Goal: Information Seeking & Learning: Find specific fact

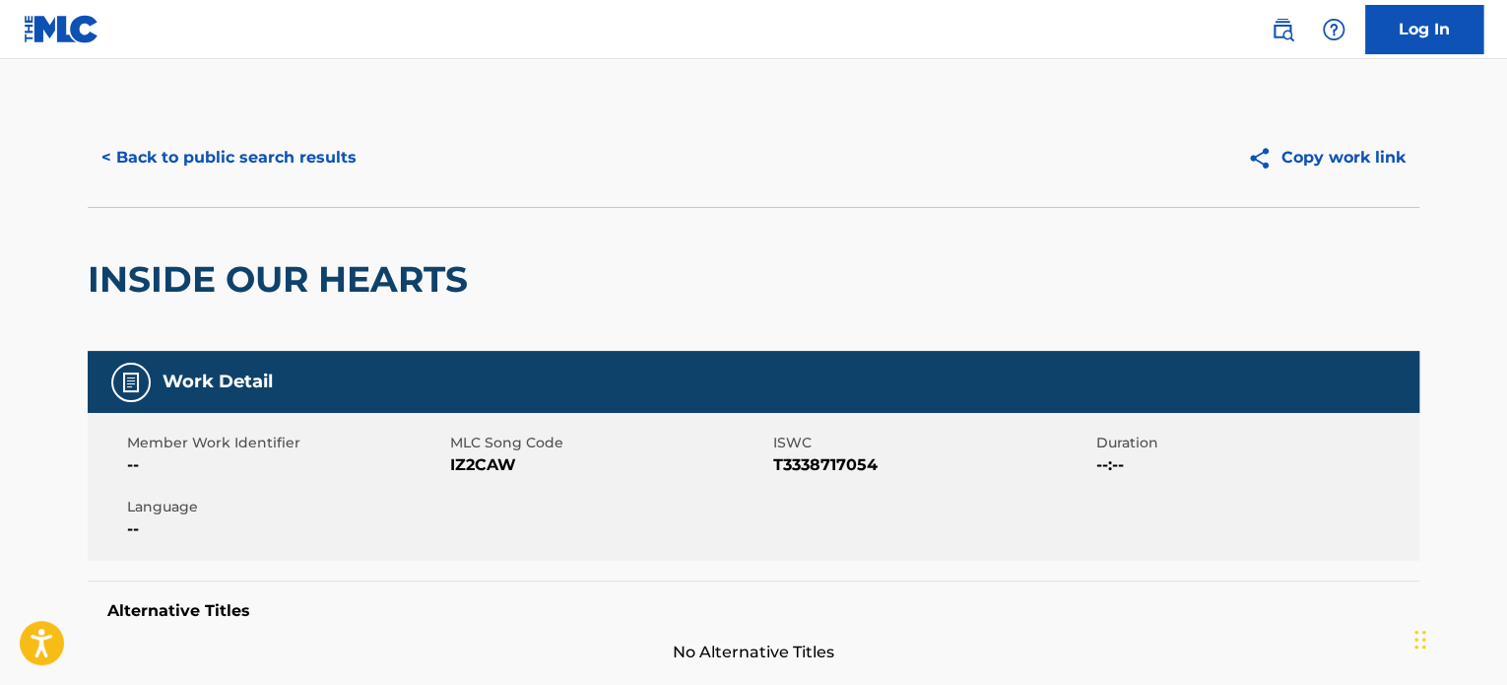
click at [287, 150] on button "< Back to public search results" at bounding box center [229, 157] width 283 height 49
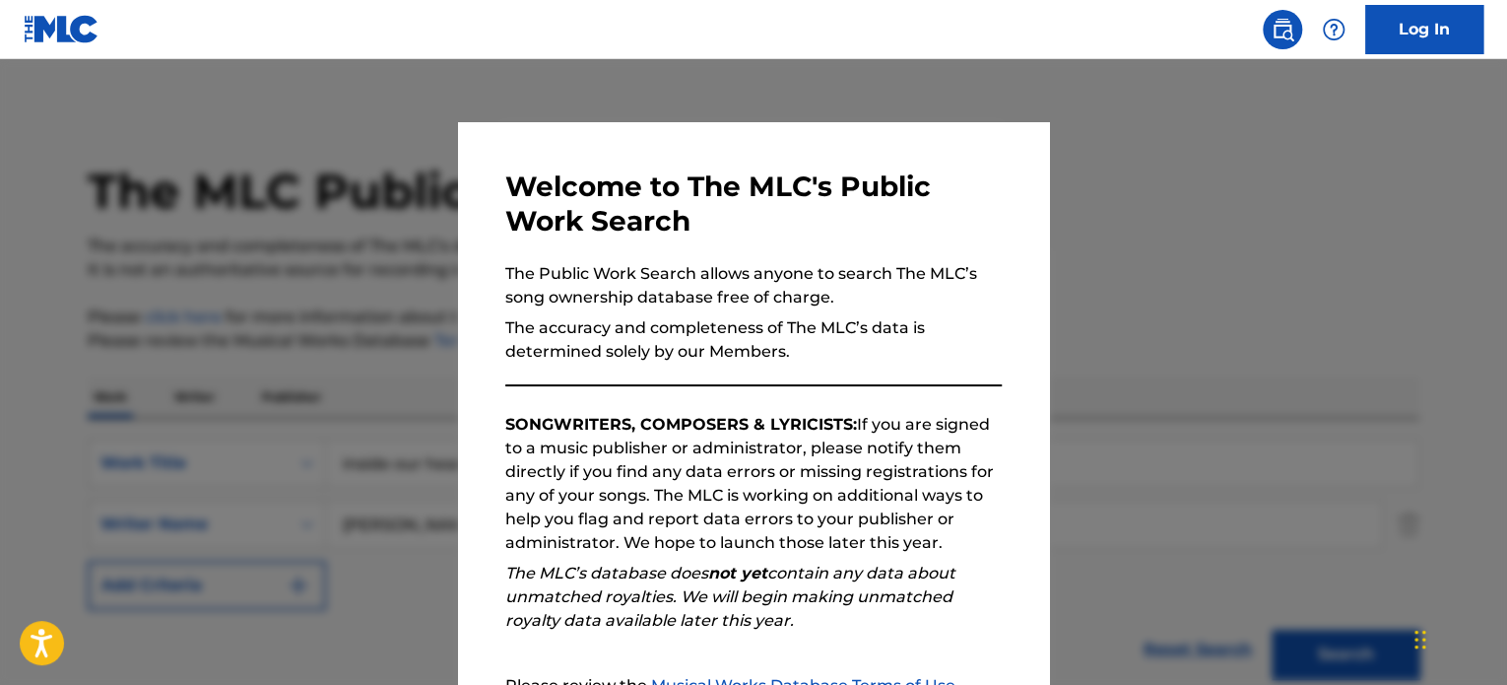
scroll to position [274, 0]
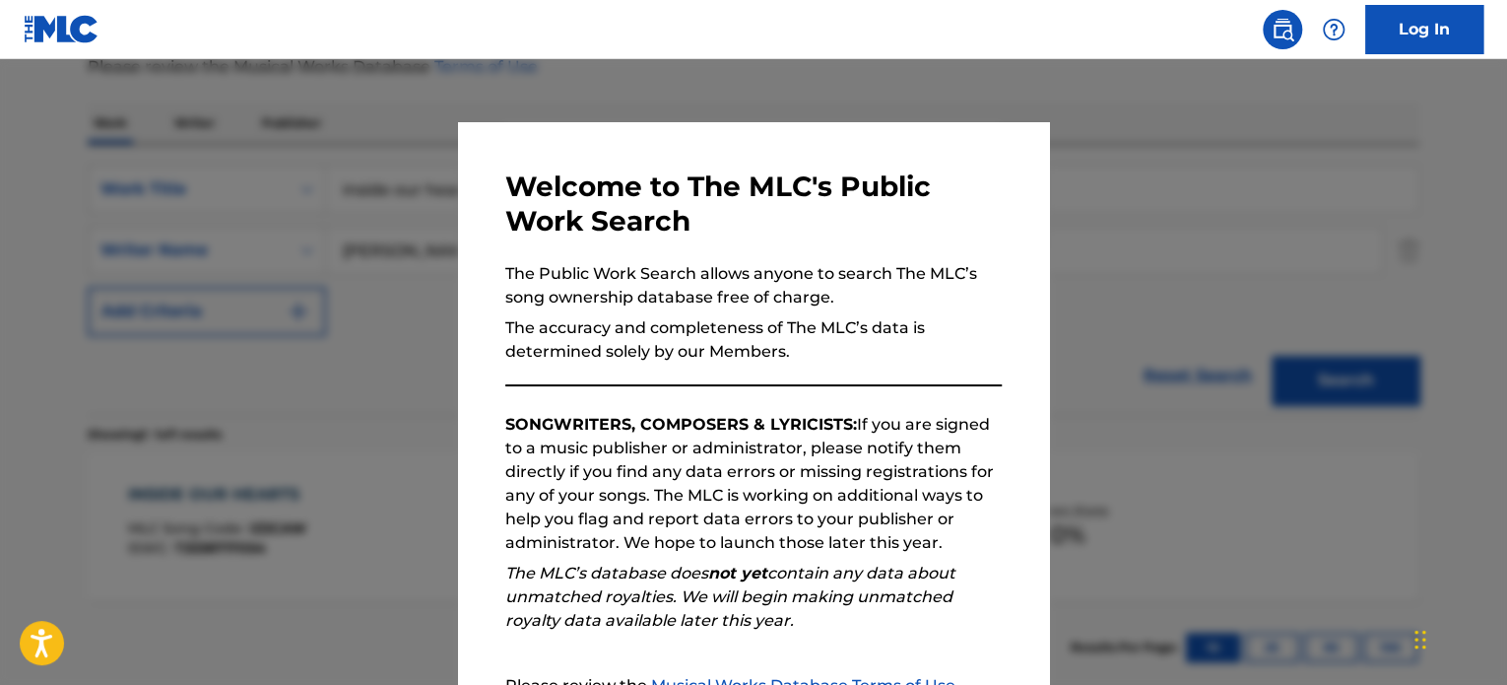
click at [272, 188] on div at bounding box center [753, 401] width 1507 height 685
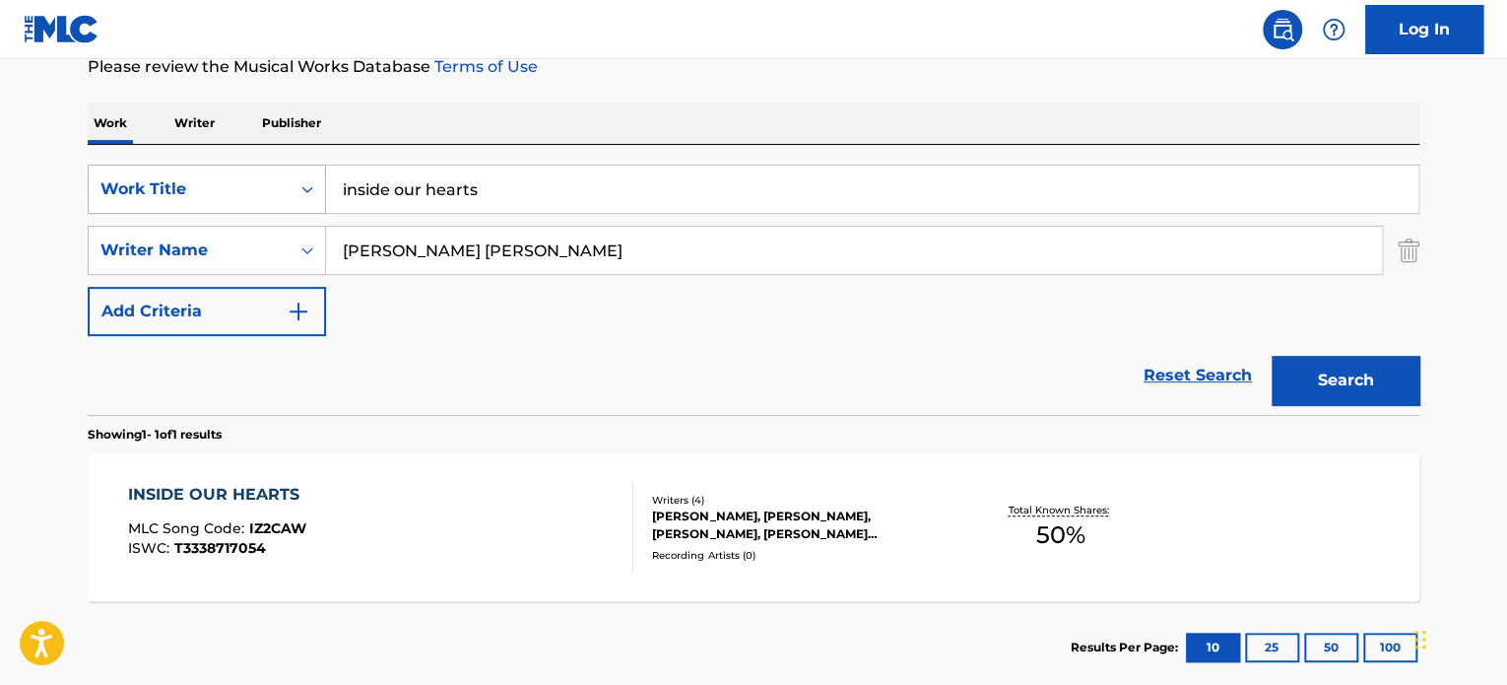
drag, startPoint x: 356, startPoint y: 183, endPoint x: 138, endPoint y: 182, distance: 217.8
click at [157, 175] on div "SearchWithCriteria6ea9367e-4292-4901-a133-2d7a45291683 Work Title inside our he…" at bounding box center [754, 189] width 1332 height 49
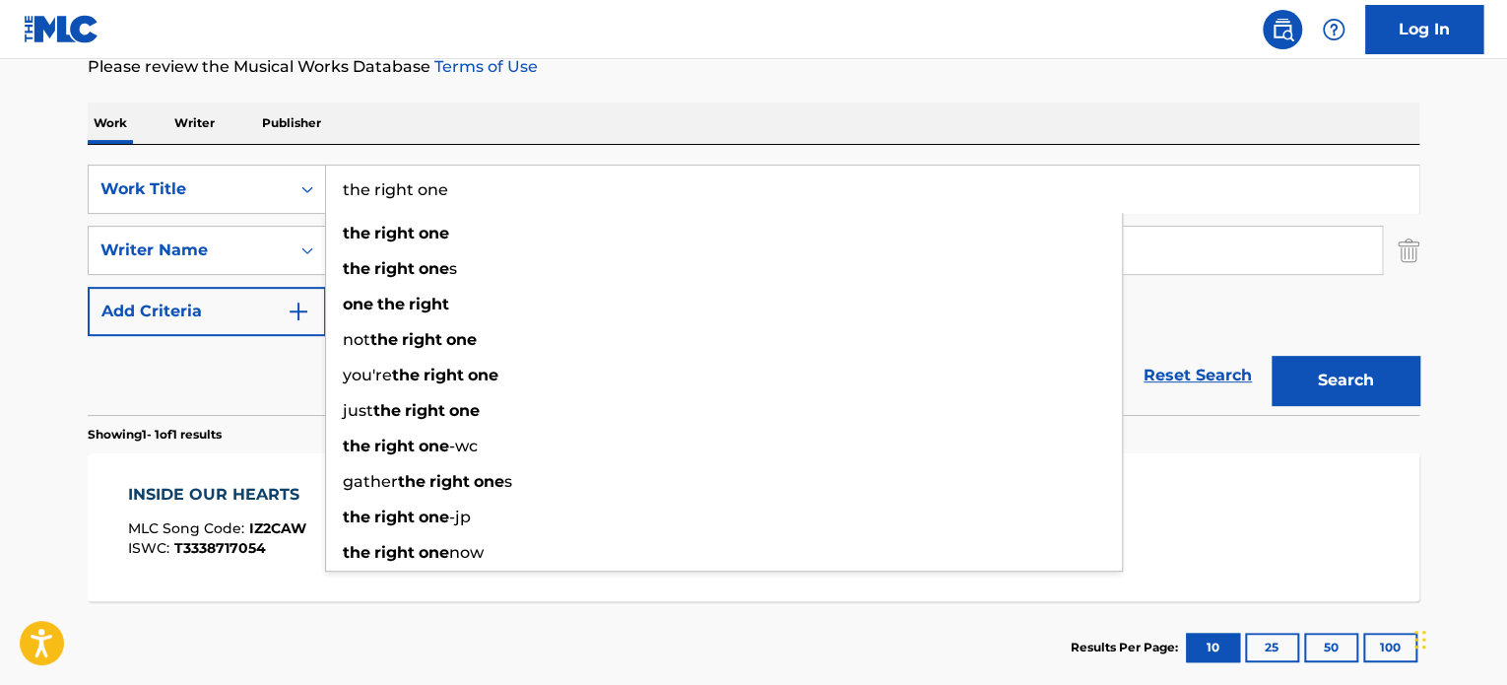
type input "the right one"
click at [372, 108] on div "Work Writer Publisher" at bounding box center [754, 122] width 1332 height 41
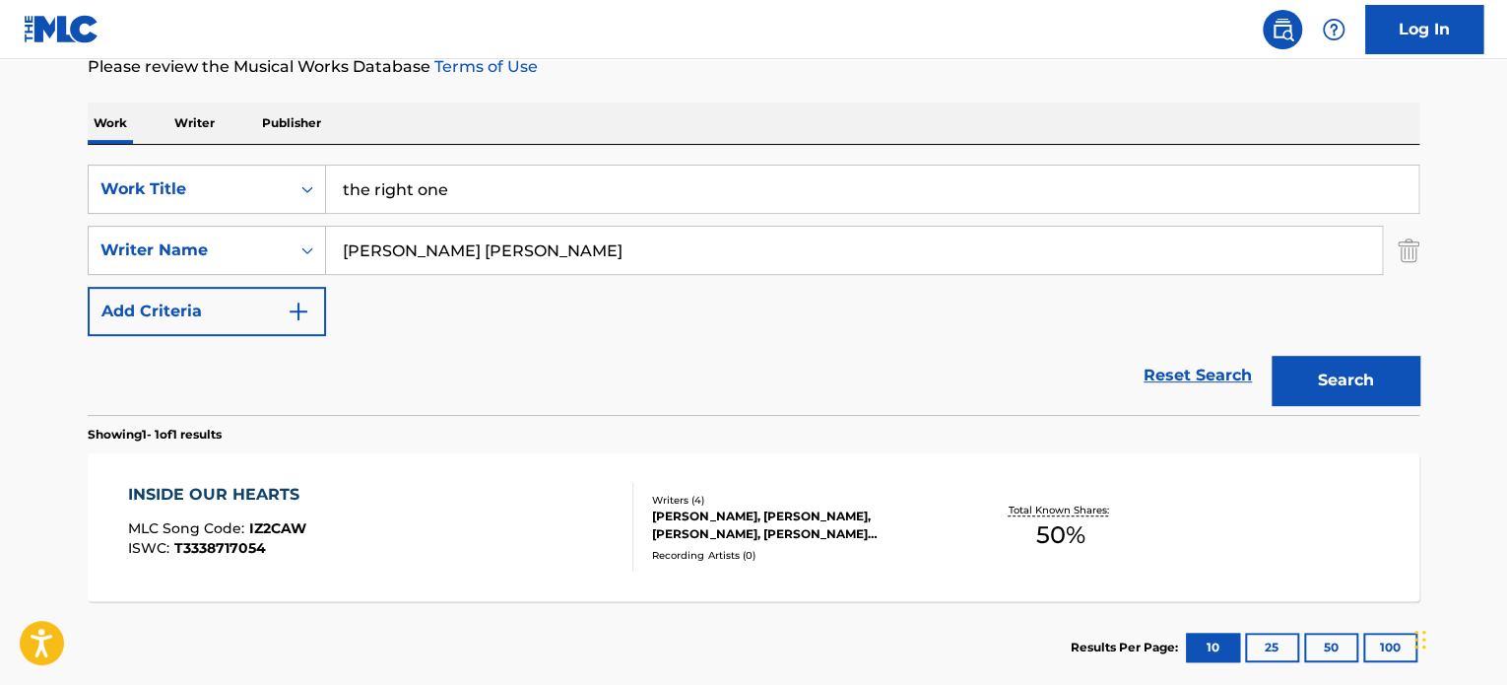
click at [437, 257] on input "[PERSON_NAME] [PERSON_NAME]" at bounding box center [854, 250] width 1056 height 47
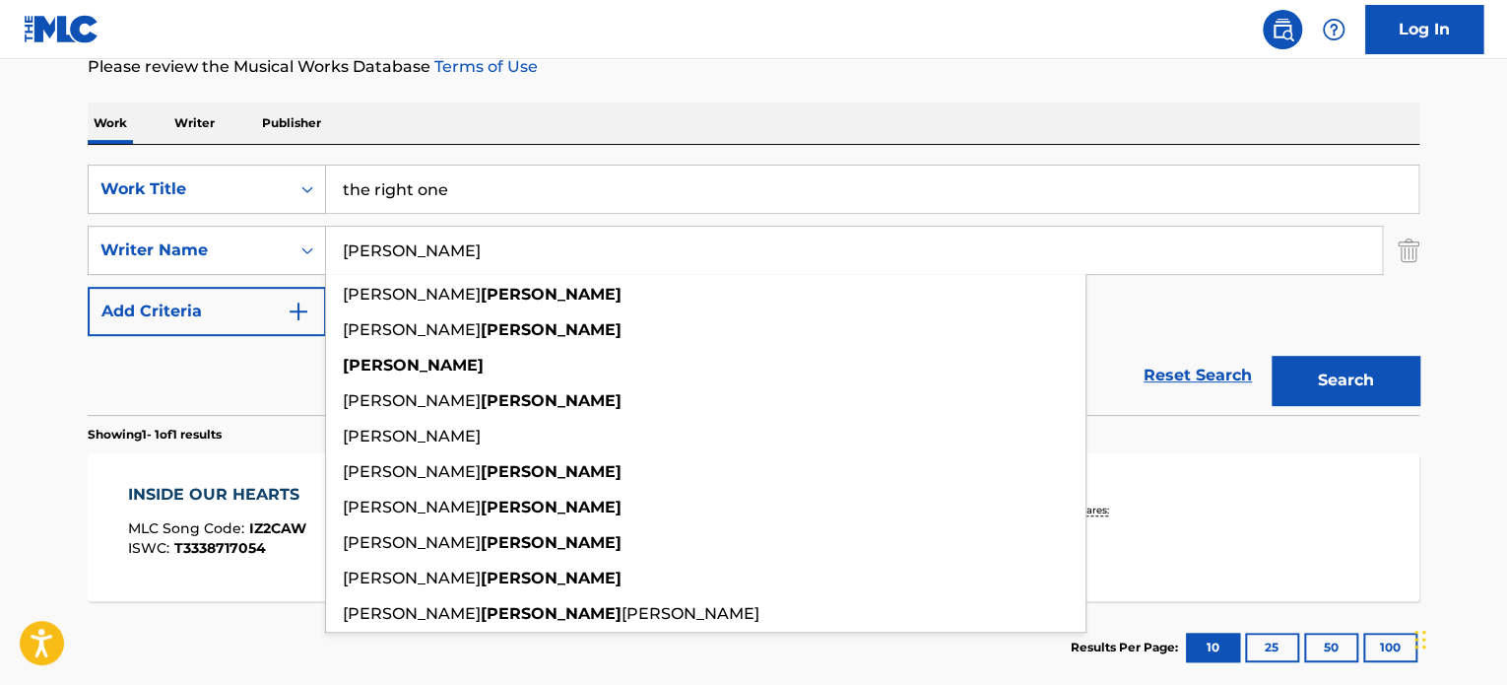
type input "[PERSON_NAME]"
click at [1272, 356] on button "Search" at bounding box center [1346, 380] width 148 height 49
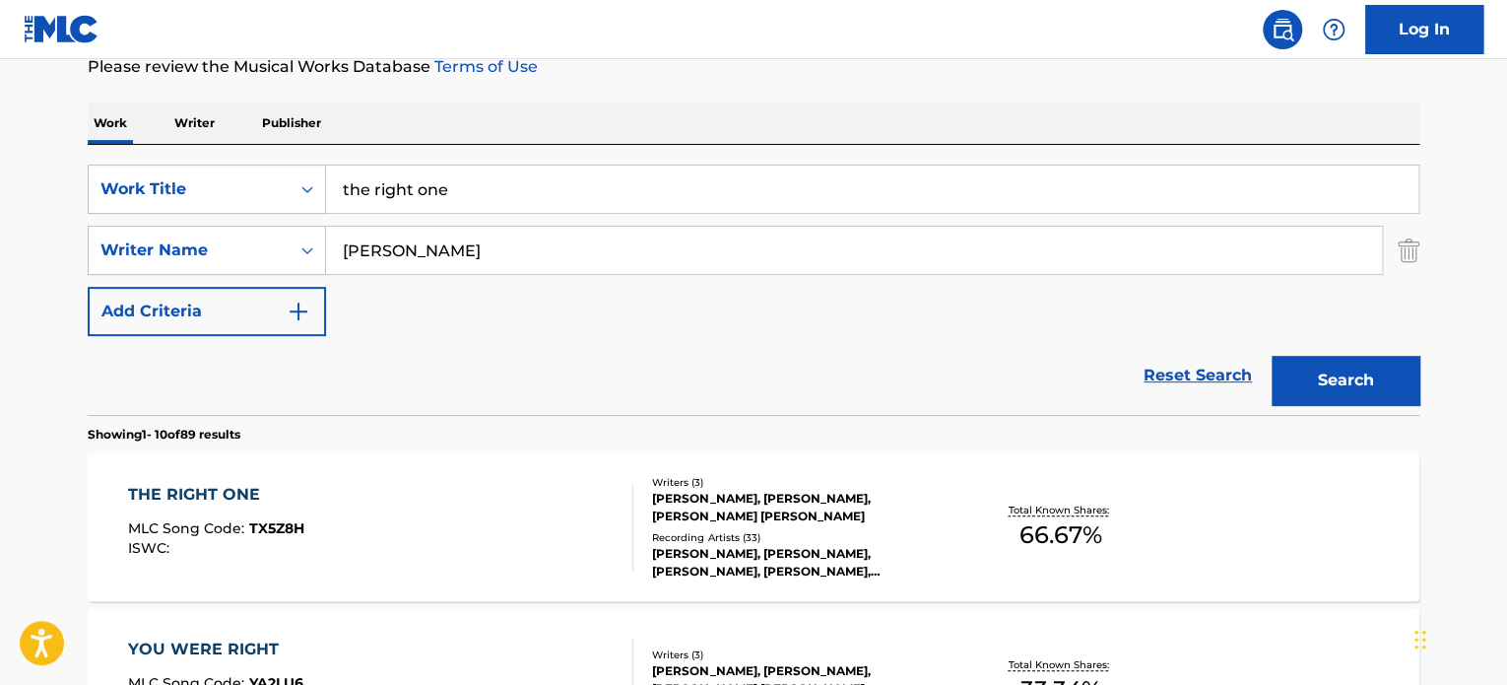
click at [198, 490] on div "THE RIGHT ONE" at bounding box center [216, 495] width 176 height 24
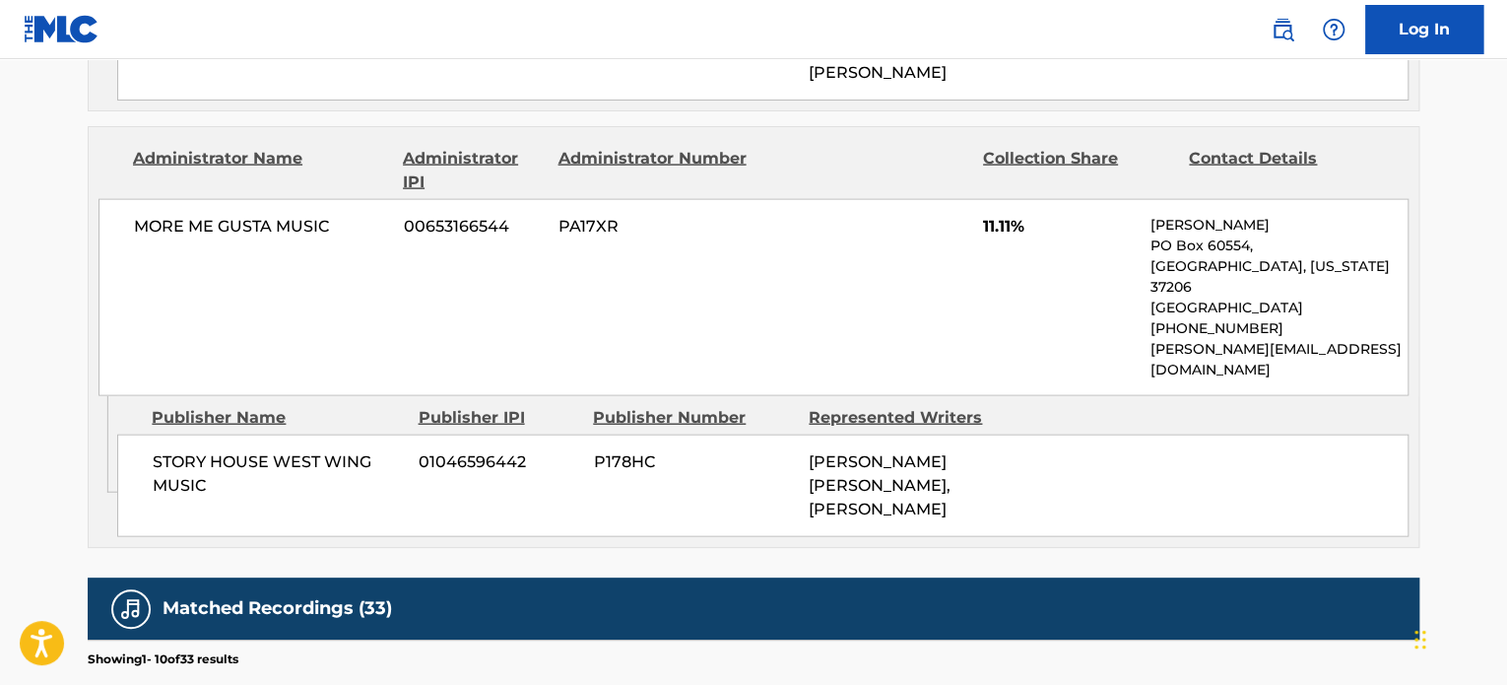
scroll to position [2134, 0]
